Goal: Find specific page/section: Find specific page/section

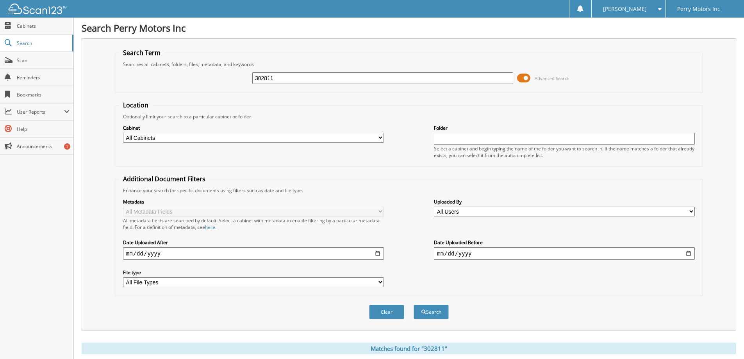
click at [14, 32] on link "Cabinets" at bounding box center [36, 26] width 73 height 17
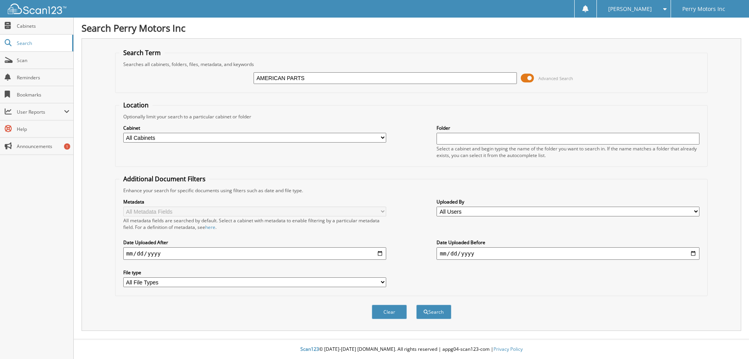
type input "AMERICAN PARTS"
click at [416, 304] on button "Search" at bounding box center [433, 311] width 35 height 14
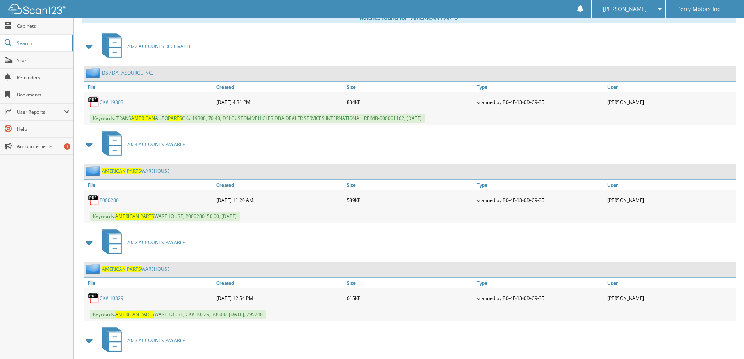
scroll to position [327, 0]
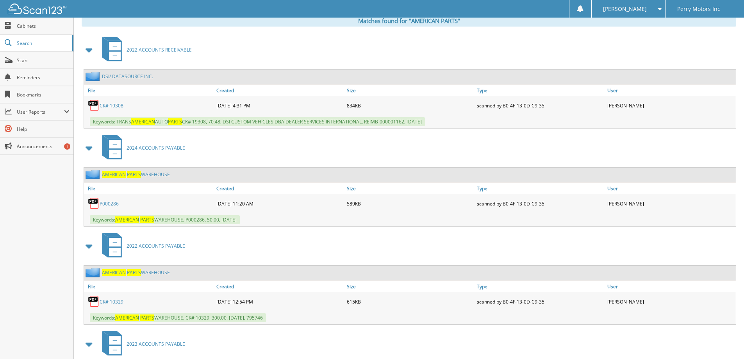
click at [112, 203] on link "P000286" at bounding box center [109, 203] width 19 height 7
